Goal: Information Seeking & Learning: Learn about a topic

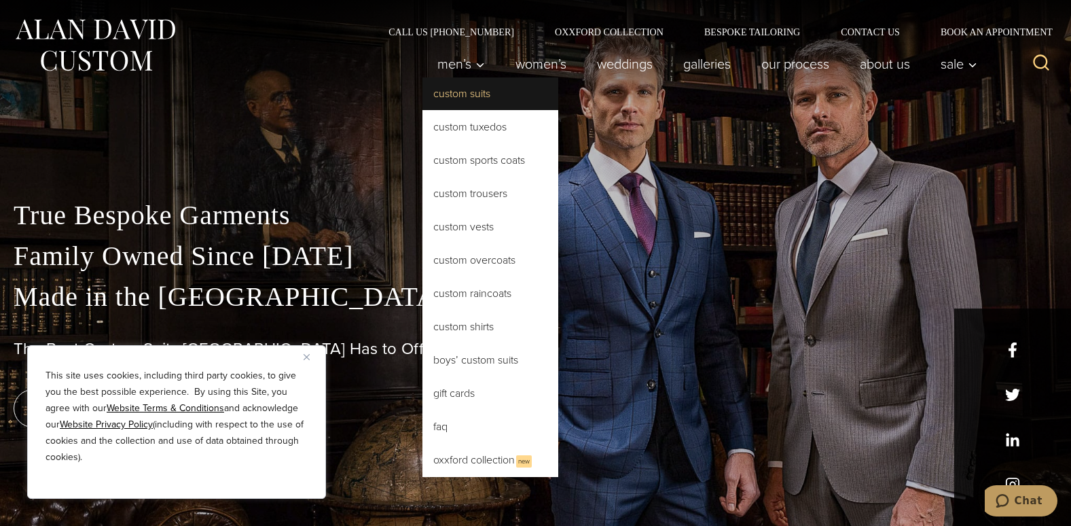
click at [460, 95] on link "Custom Suits" at bounding box center [490, 93] width 136 height 33
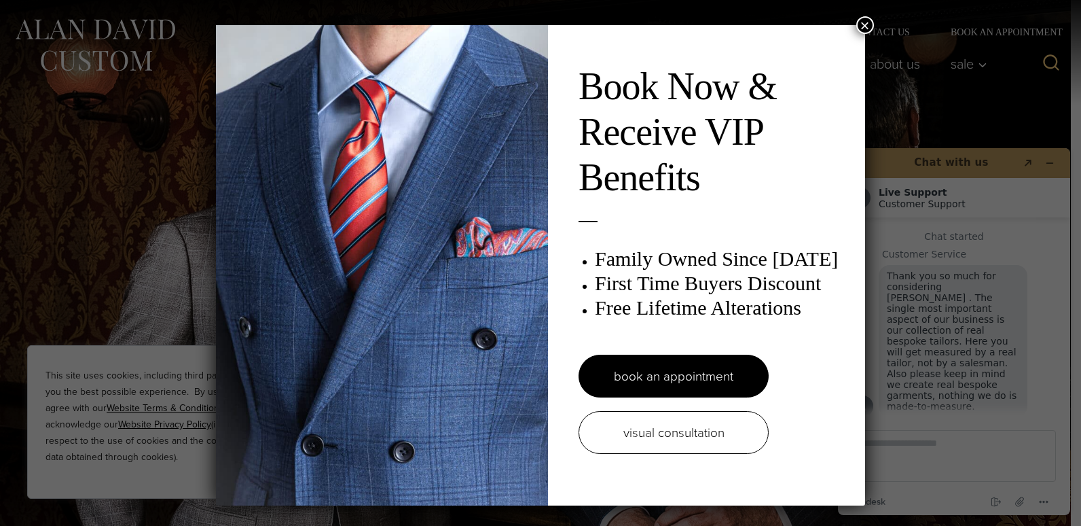
click at [860, 23] on button "×" at bounding box center [865, 25] width 18 height 18
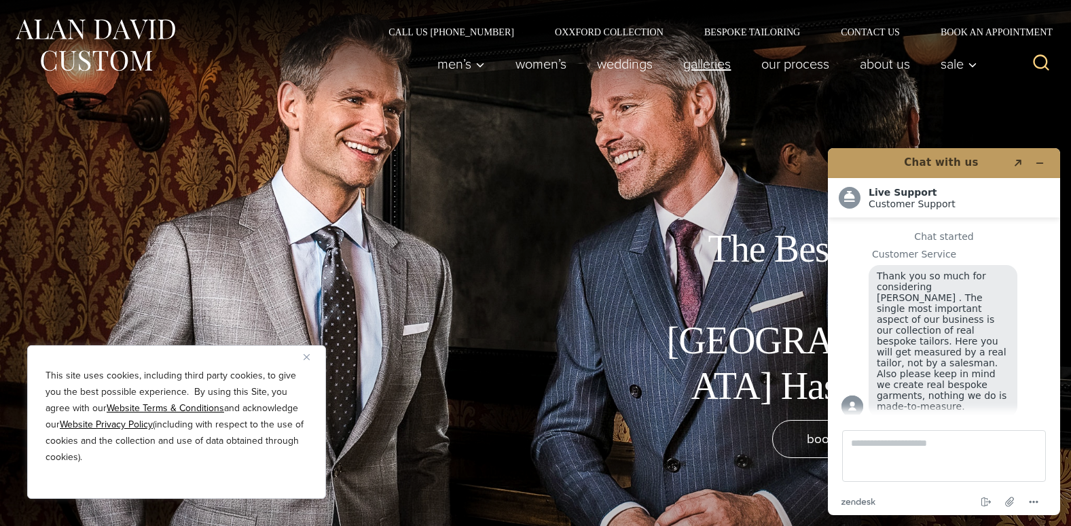
click at [715, 58] on link "Galleries" at bounding box center [707, 63] width 78 height 27
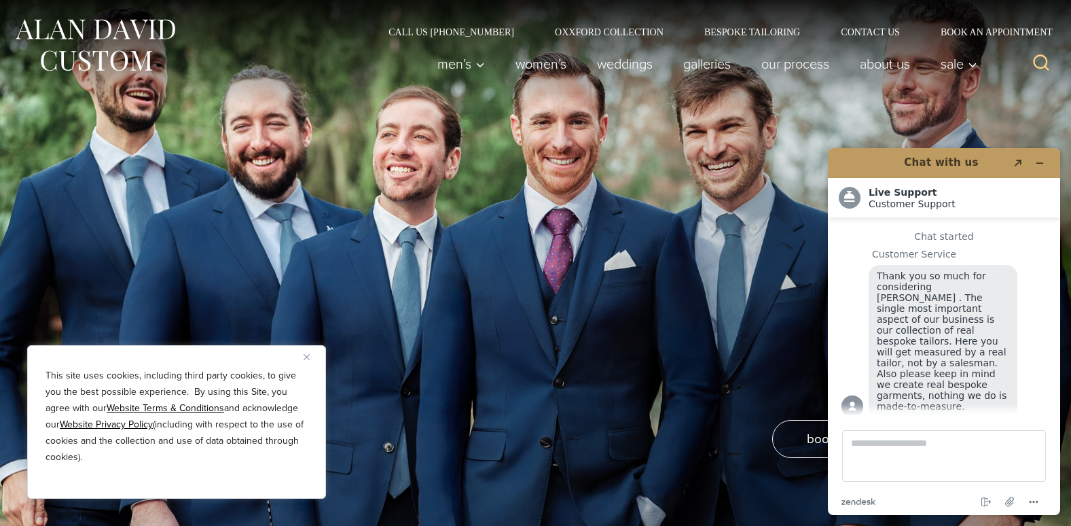
scroll to position [17, 0]
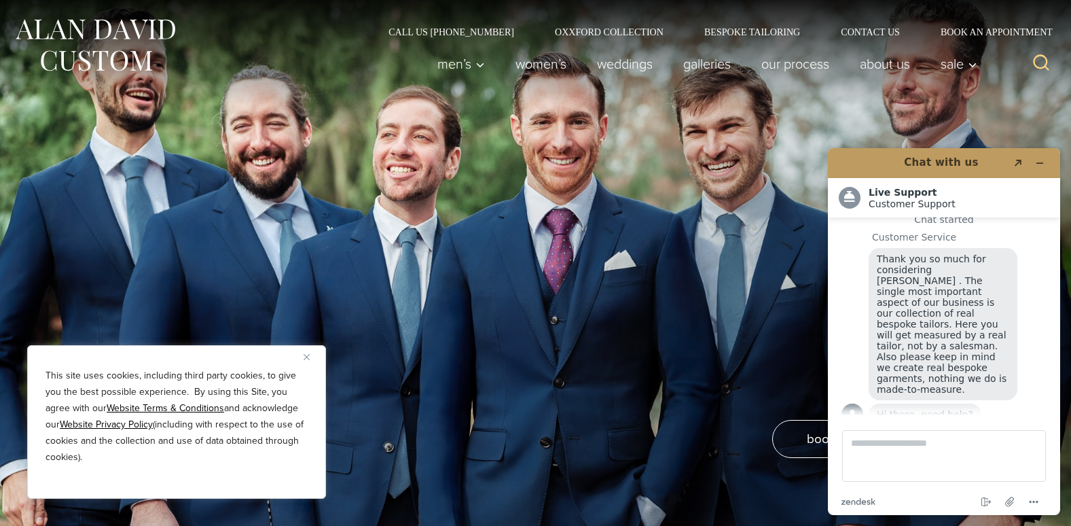
click at [307, 356] on img "Close" at bounding box center [307, 357] width 6 height 6
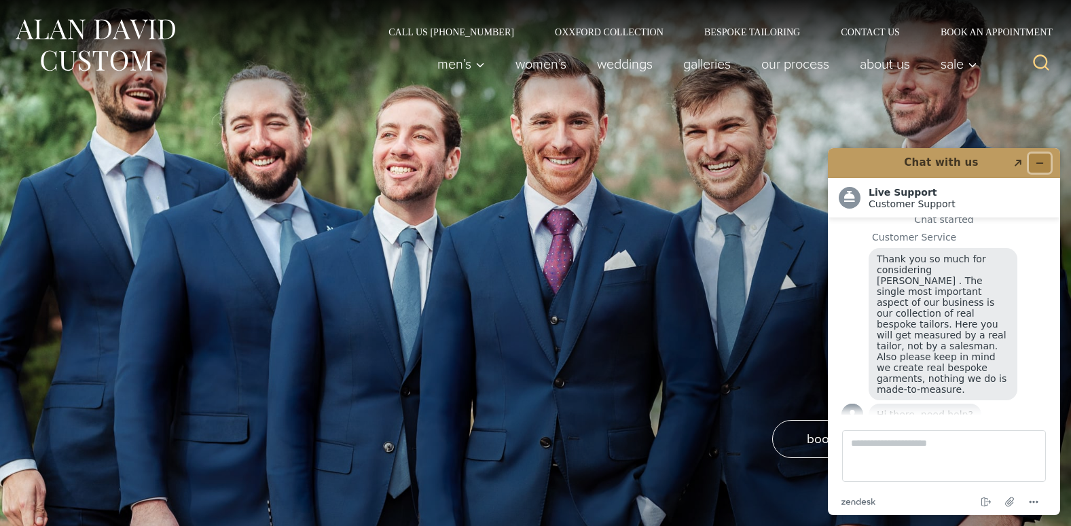
click at [1040, 163] on icon "Minimize widget" at bounding box center [1040, 163] width 6 height 0
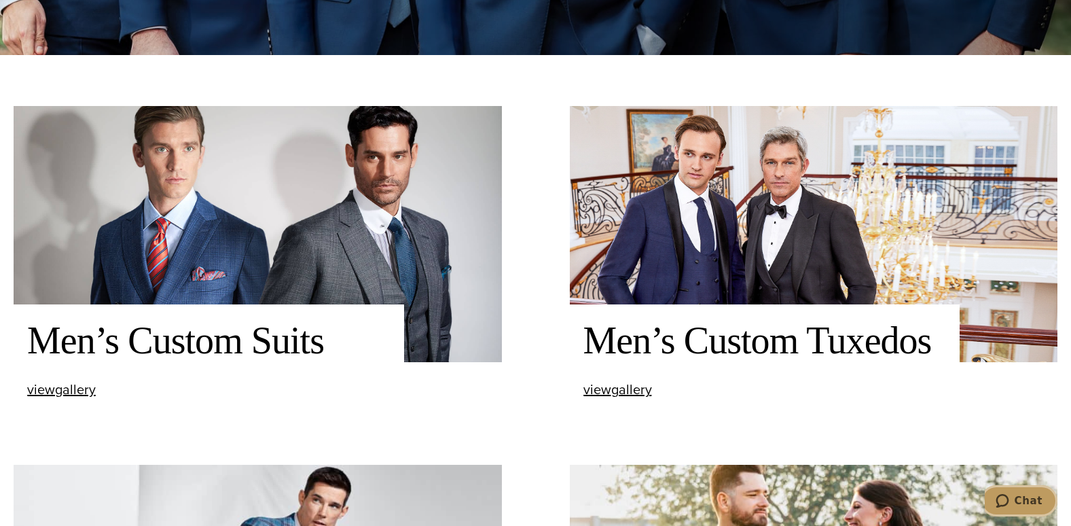
scroll to position [479, 0]
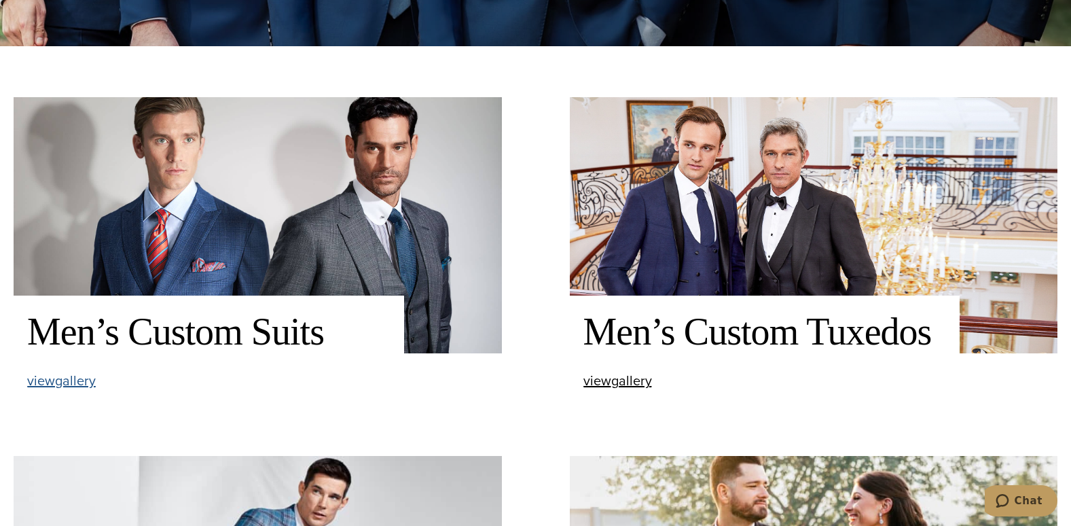
click at [73, 381] on span "view Men’s Custom Suits gallery" at bounding box center [61, 380] width 69 height 20
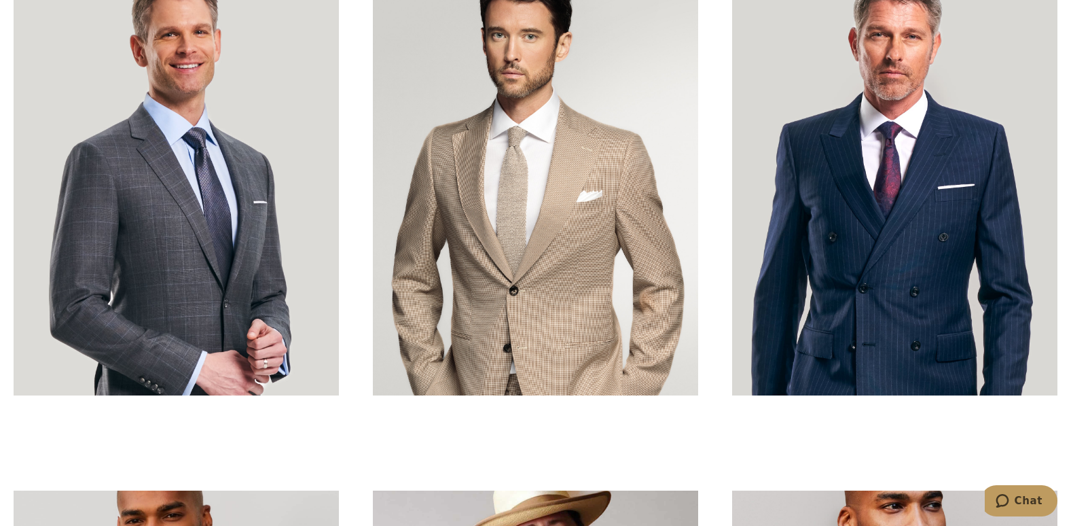
scroll to position [4476, 0]
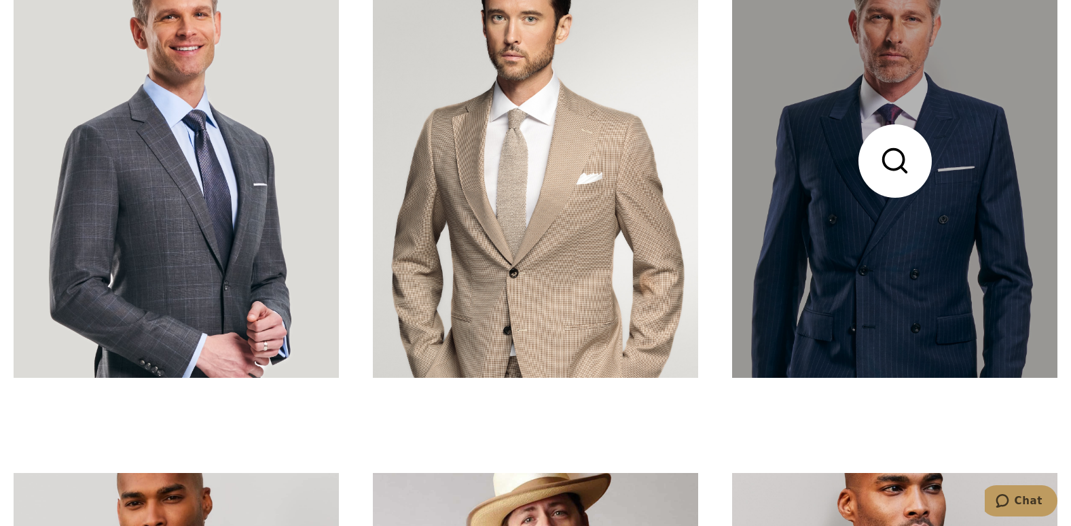
click at [934, 279] on link at bounding box center [894, 161] width 325 height 434
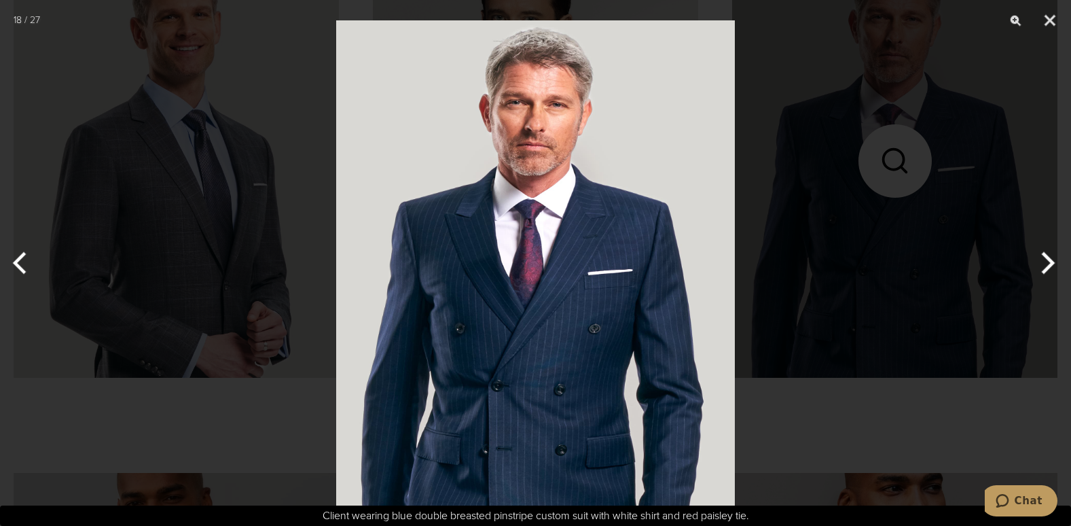
click at [673, 307] on img at bounding box center [535, 263] width 399 height 526
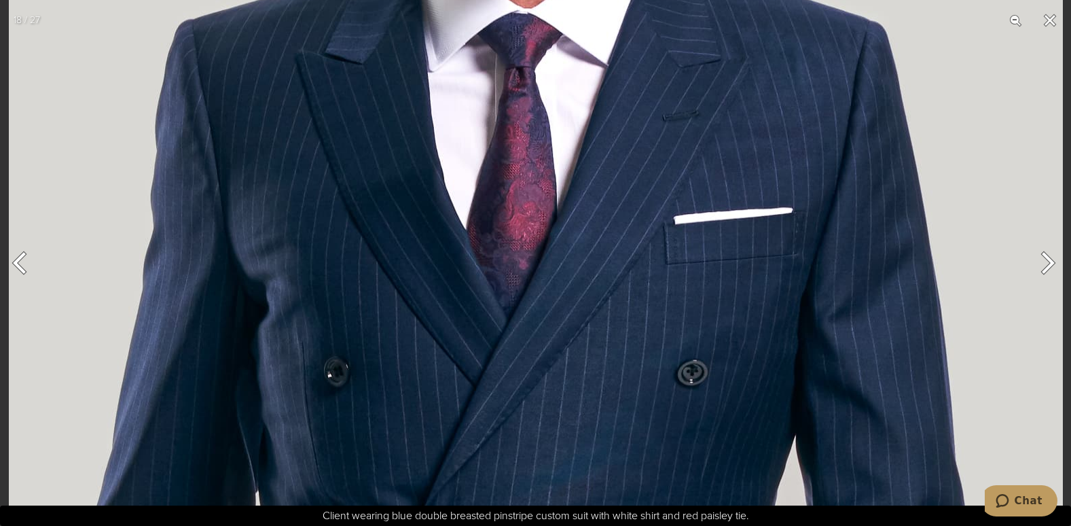
click at [673, 307] on img at bounding box center [536, 190] width 1054 height 1391
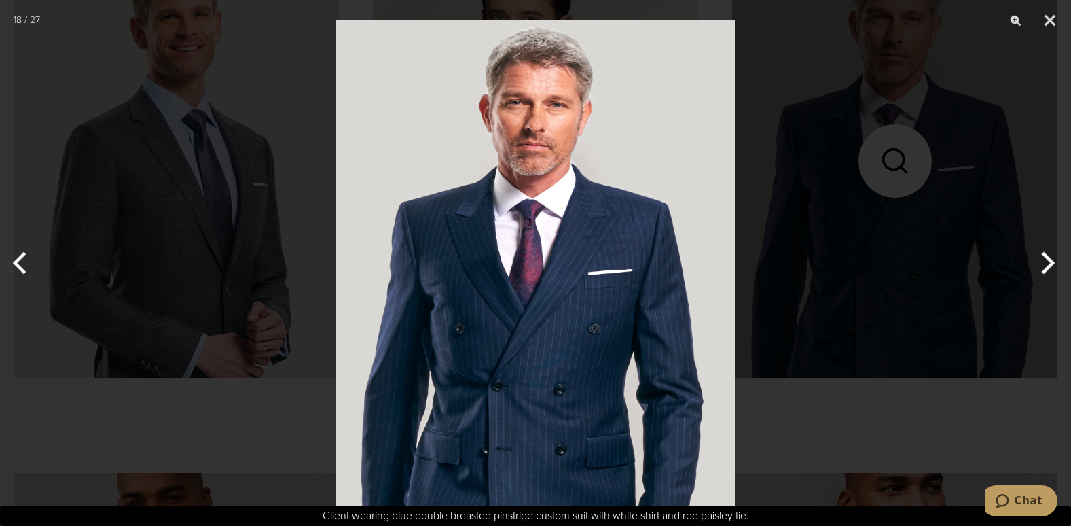
click at [1042, 261] on button "Next" at bounding box center [1045, 263] width 51 height 68
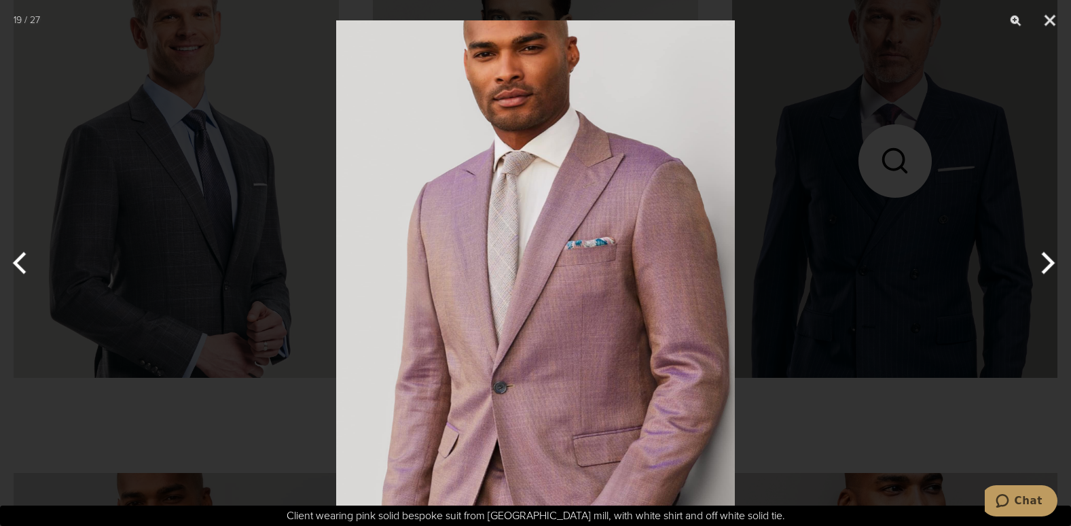
click at [1042, 261] on button "Next" at bounding box center [1045, 263] width 51 height 68
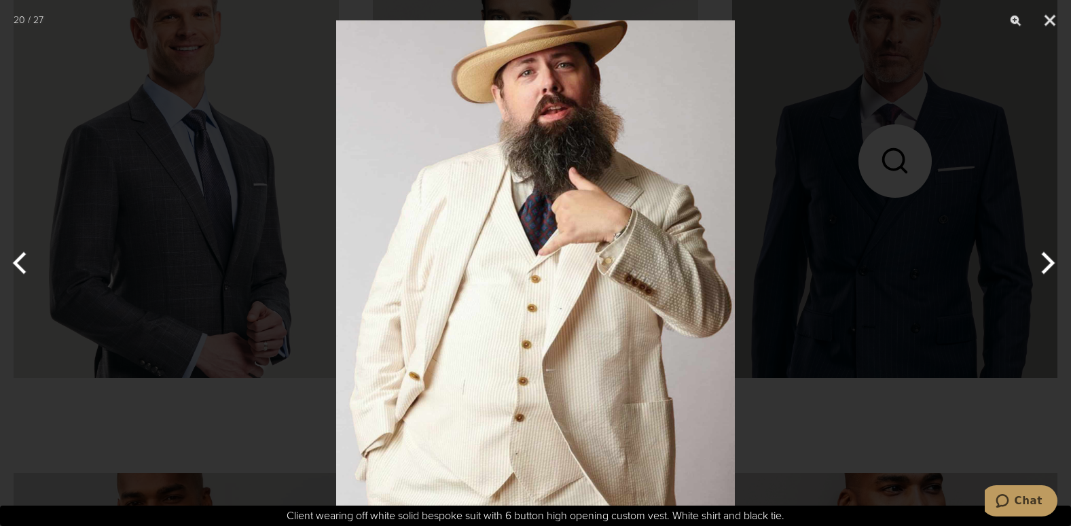
click at [1042, 261] on button "Next" at bounding box center [1045, 263] width 51 height 68
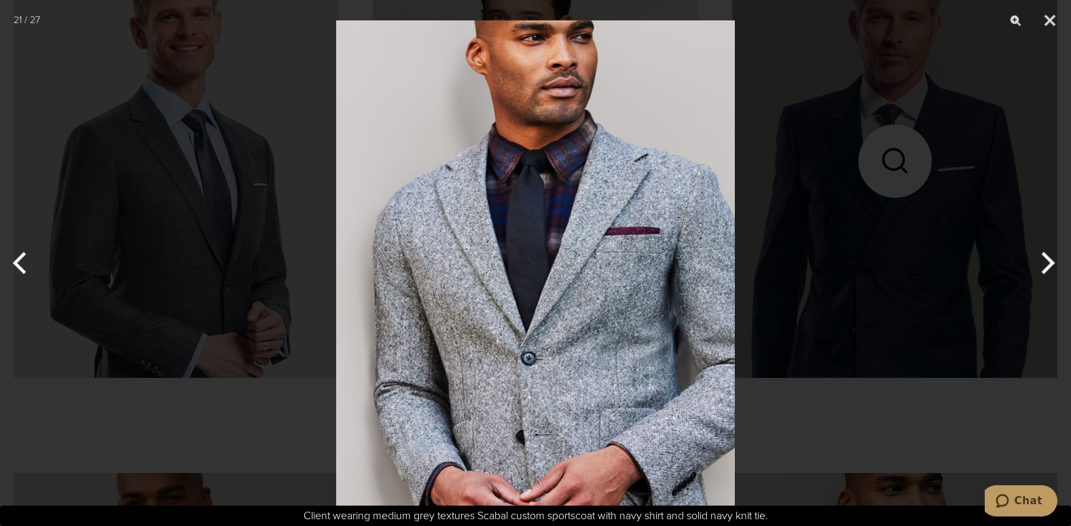
click at [1042, 261] on button "Next" at bounding box center [1045, 263] width 51 height 68
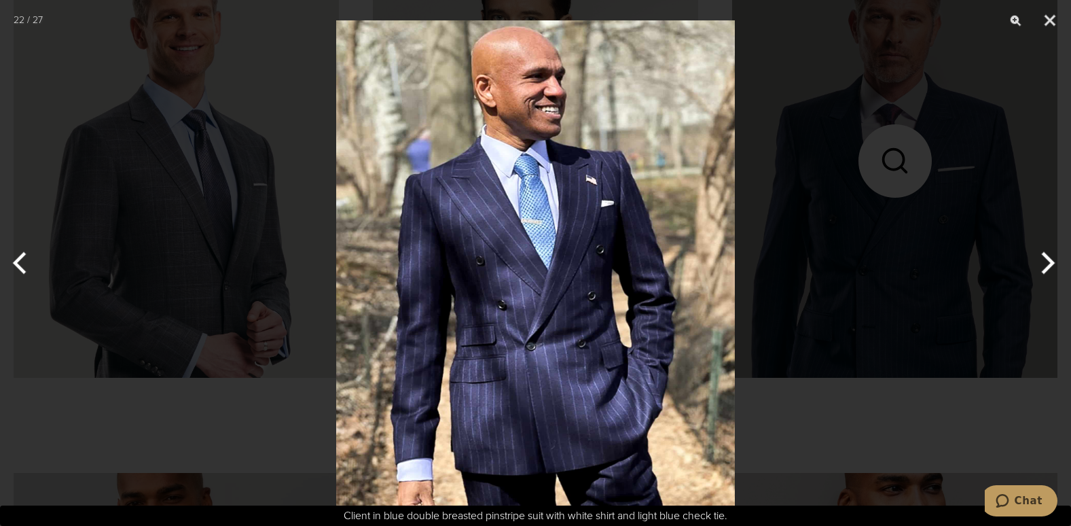
click at [1042, 261] on button "Next" at bounding box center [1045, 263] width 51 height 68
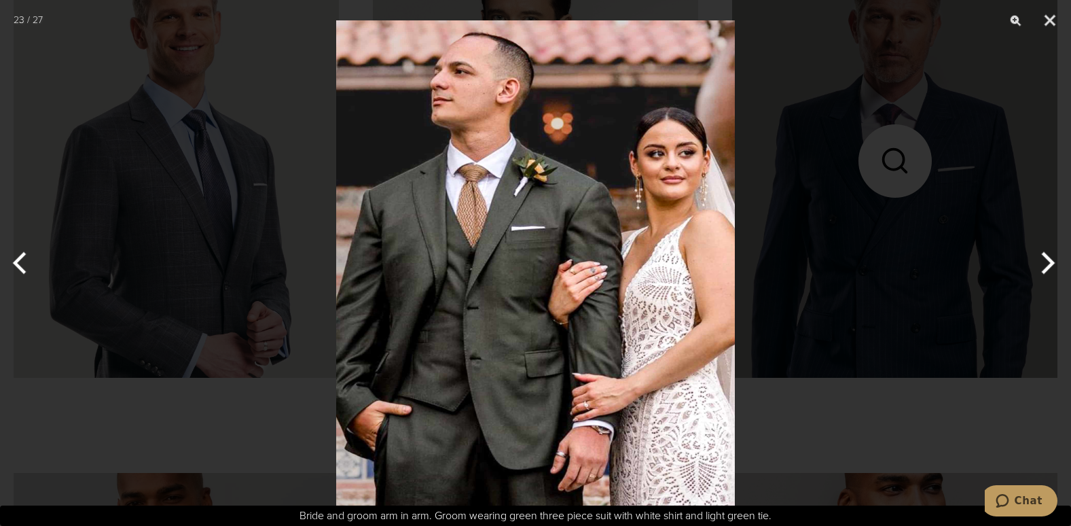
click at [1042, 261] on button "Next" at bounding box center [1045, 263] width 51 height 68
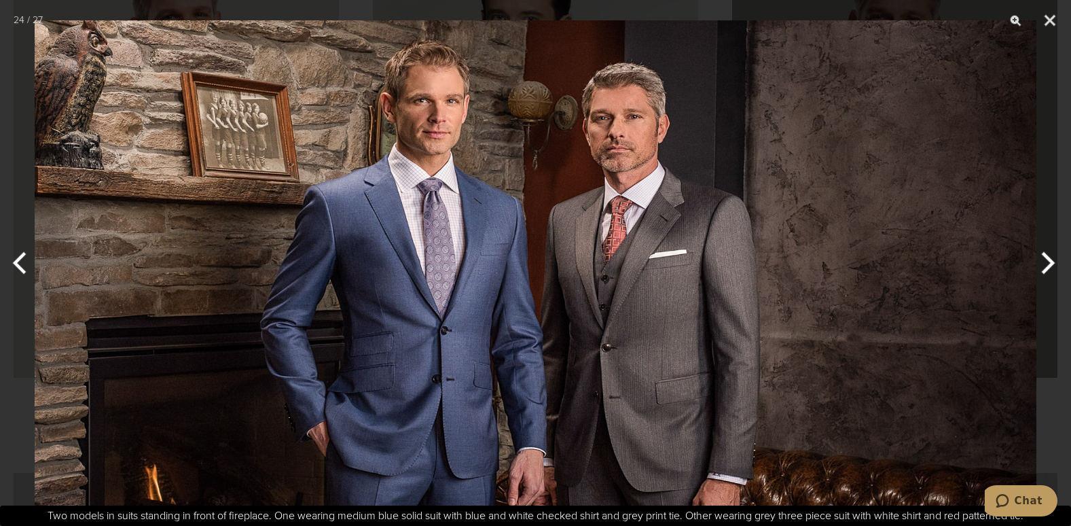
click at [1042, 261] on button "Next" at bounding box center [1045, 263] width 51 height 68
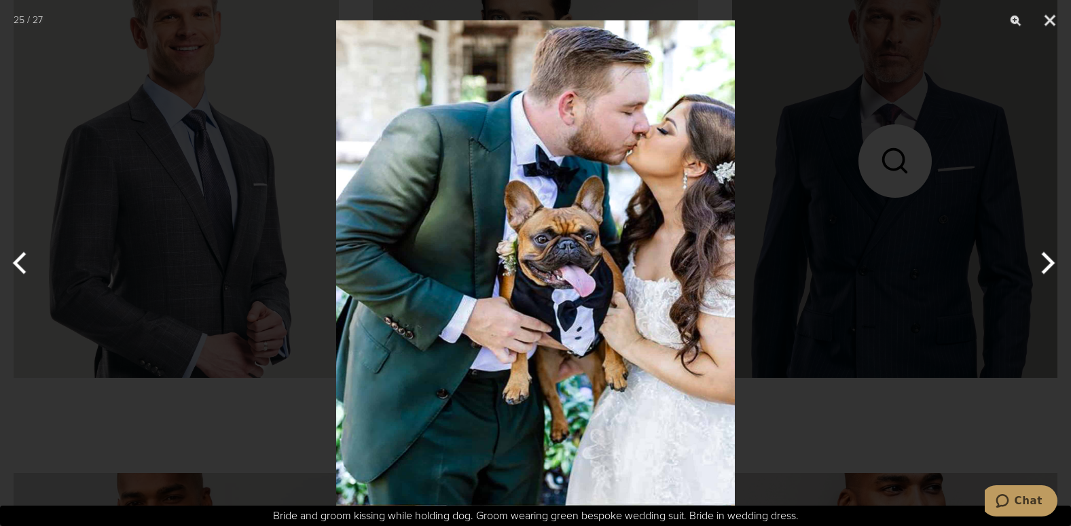
click at [1042, 261] on button "Next" at bounding box center [1045, 263] width 51 height 68
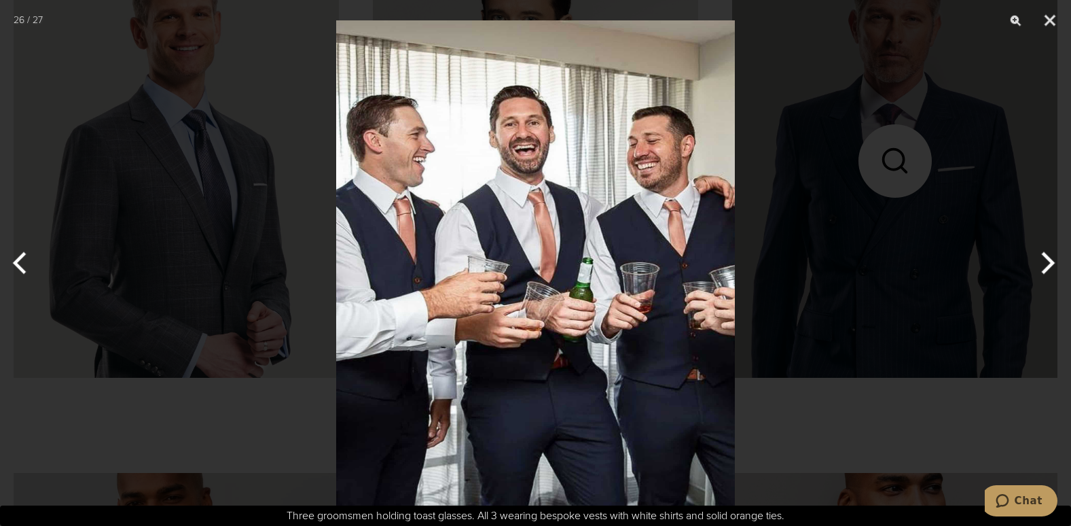
click at [1042, 261] on button "Next" at bounding box center [1045, 263] width 51 height 68
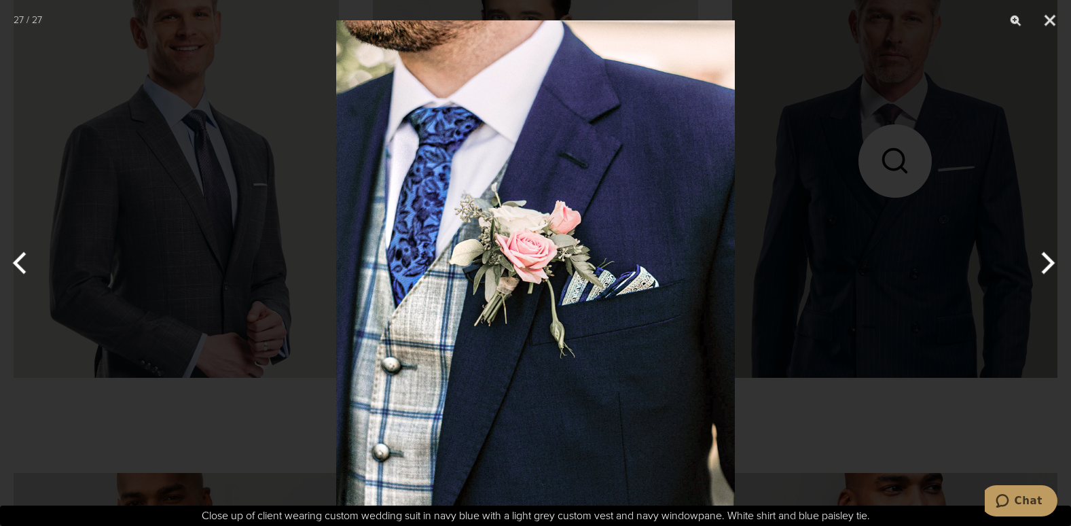
click at [1042, 261] on button "Next" at bounding box center [1045, 263] width 51 height 68
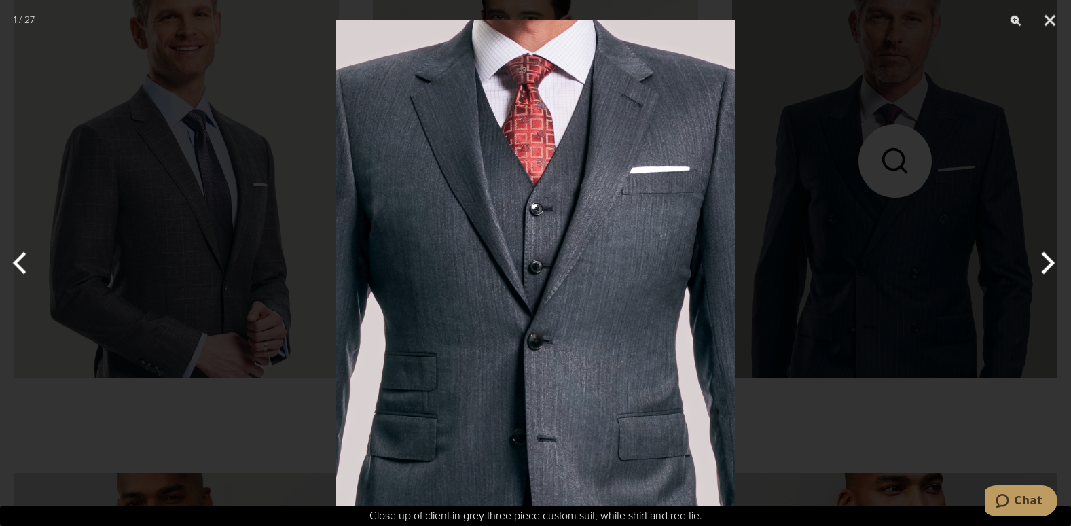
click at [1042, 261] on button "Next" at bounding box center [1045, 263] width 51 height 68
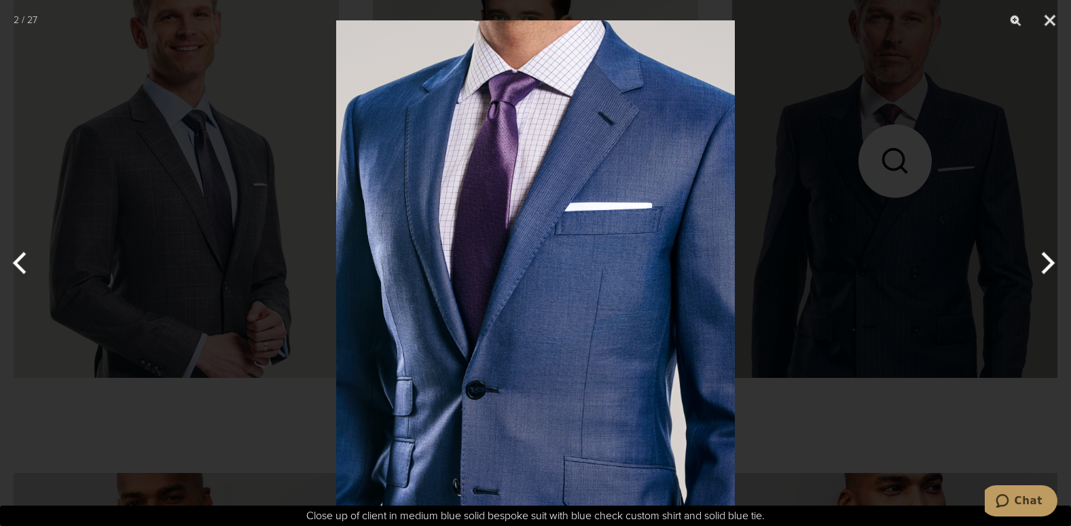
click at [1042, 261] on button "Next" at bounding box center [1045, 263] width 51 height 68
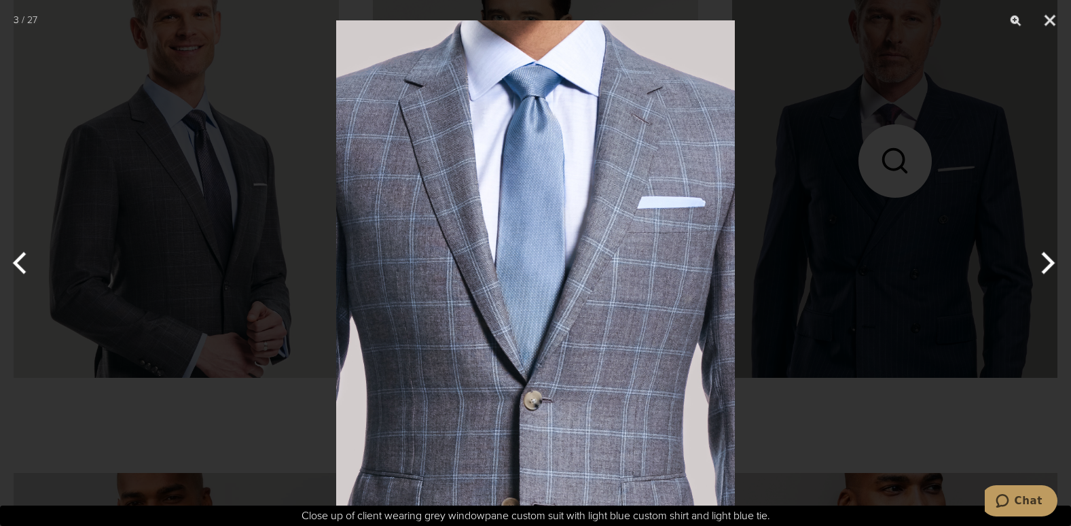
click at [1042, 261] on button "Next" at bounding box center [1045, 263] width 51 height 68
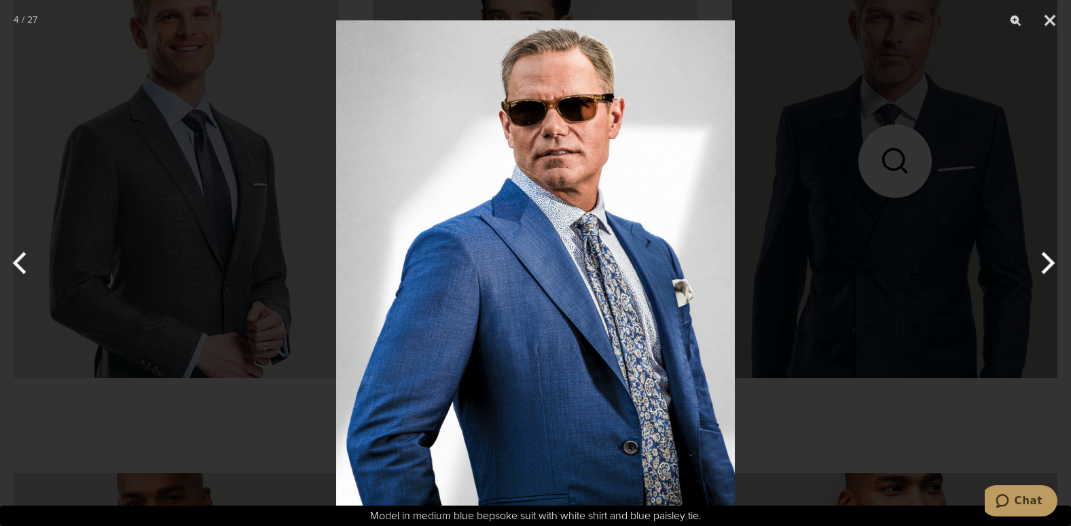
click at [1042, 261] on button "Next" at bounding box center [1045, 263] width 51 height 68
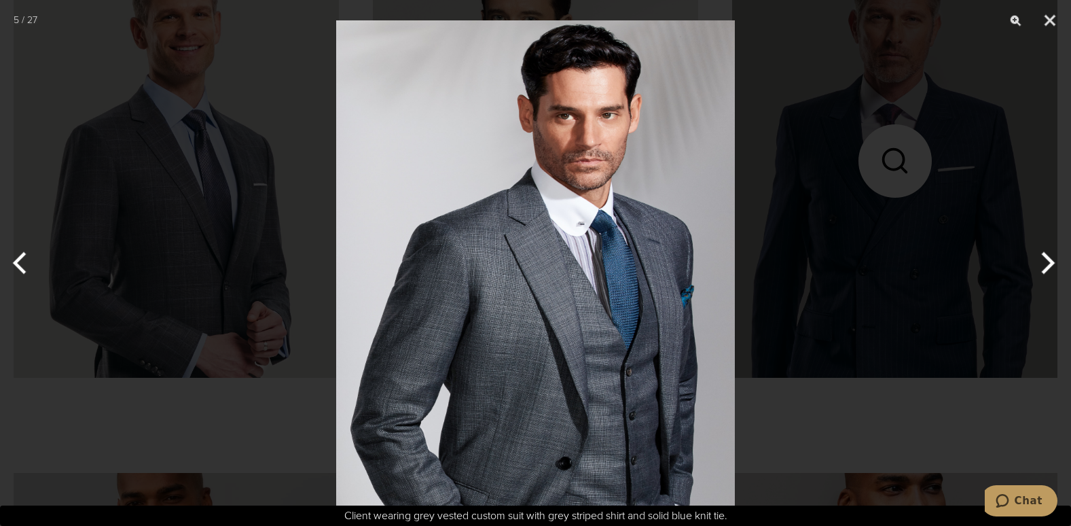
click at [1042, 261] on button "Next" at bounding box center [1045, 263] width 51 height 68
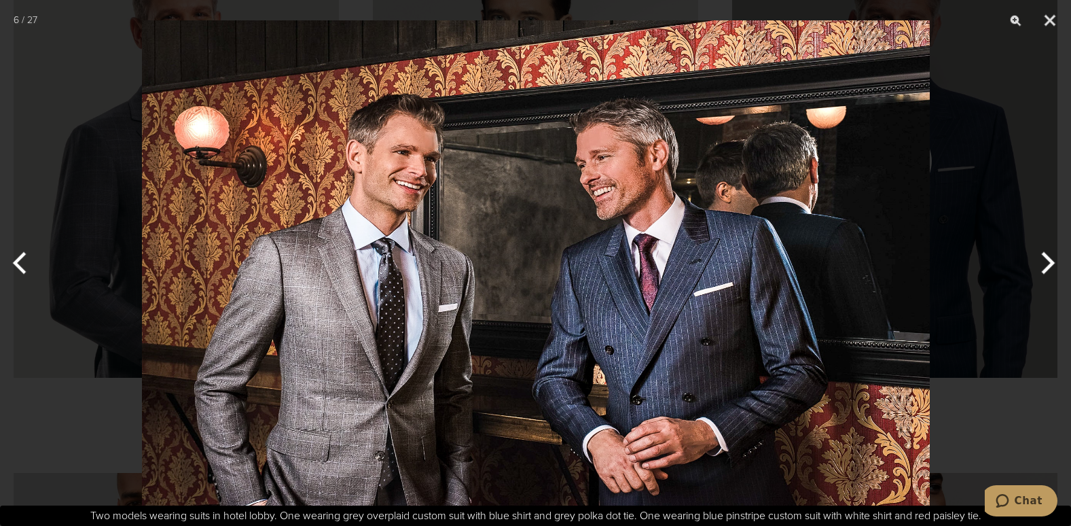
click at [732, 291] on img at bounding box center [536, 263] width 788 height 526
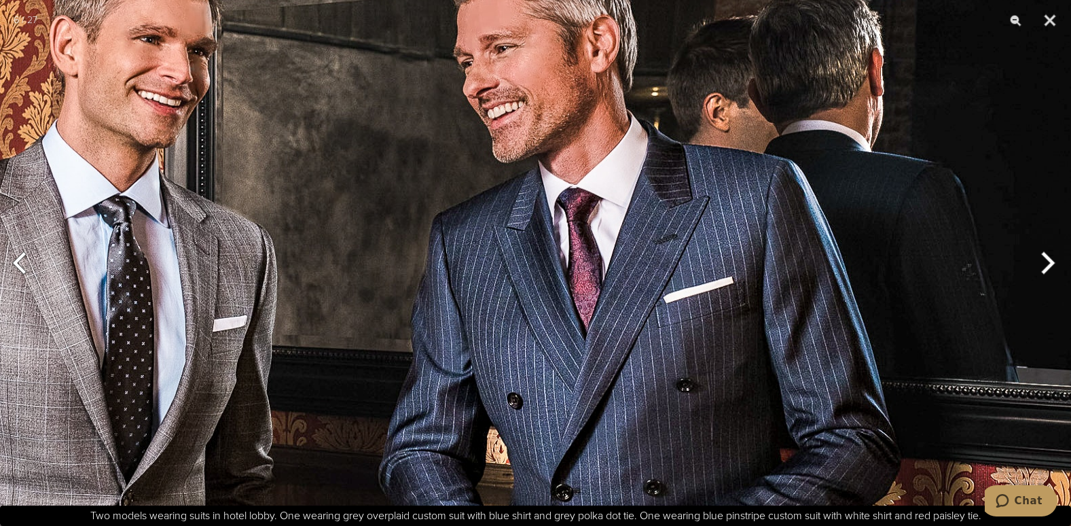
click at [732, 291] on img at bounding box center [385, 241] width 1391 height 928
